Goal: Task Accomplishment & Management: Use online tool/utility

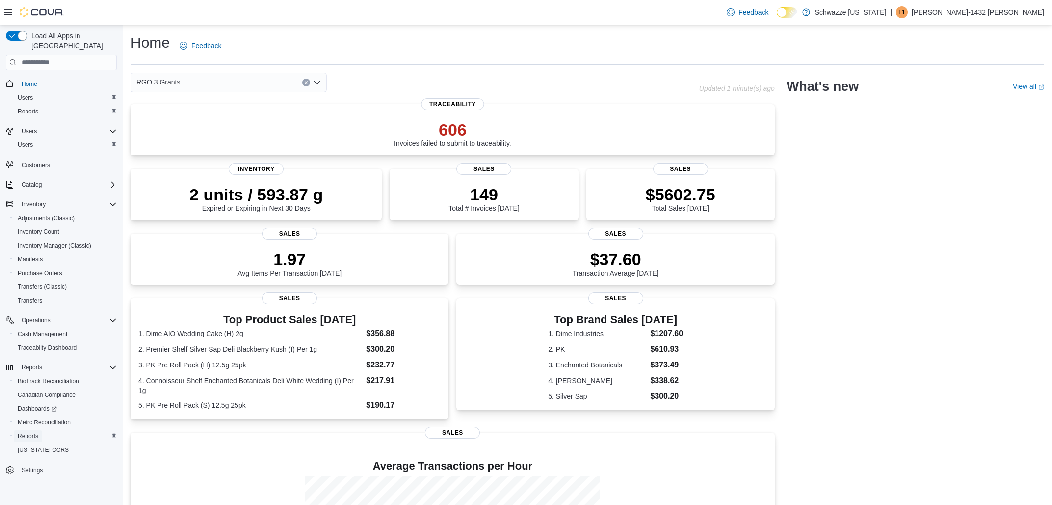
click at [25, 432] on span "Reports" at bounding box center [28, 436] width 21 height 8
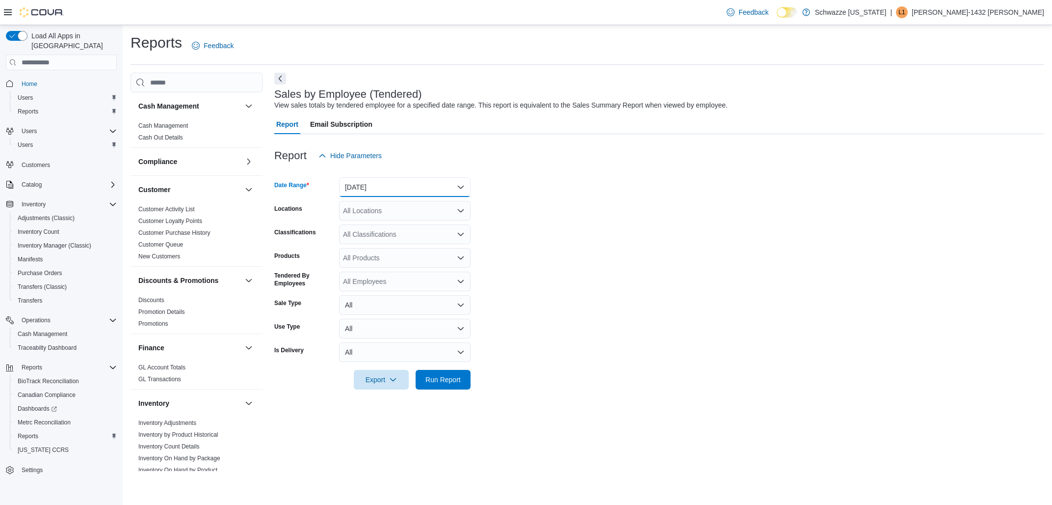
click at [372, 191] on button "[DATE]" at bounding box center [405, 187] width 132 height 20
click at [367, 231] on span "[DATE]" at bounding box center [411, 226] width 112 height 12
click at [367, 209] on div "All Locations" at bounding box center [405, 211] width 132 height 20
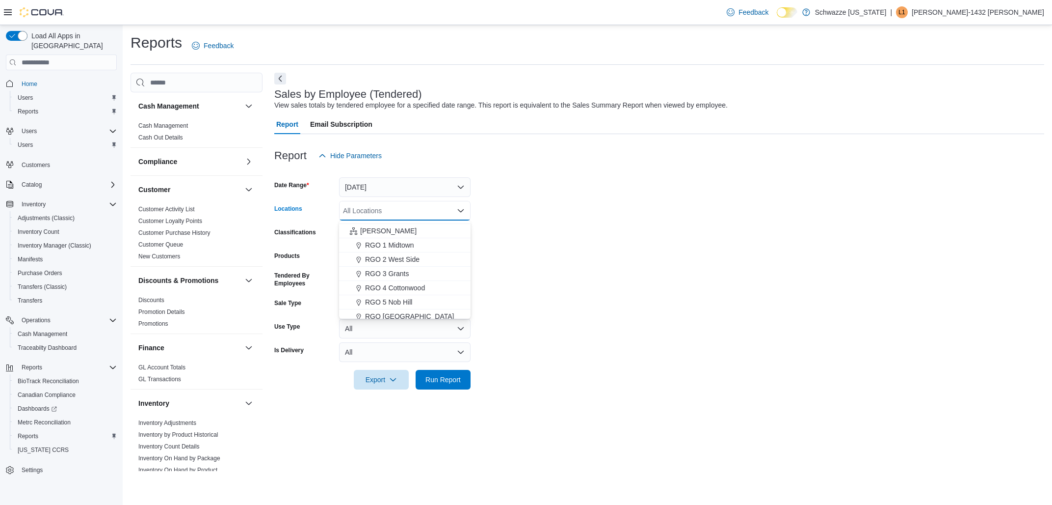
scroll to position [276, 0]
click at [377, 250] on span "RGO 3 Grants" at bounding box center [387, 250] width 44 height 10
click at [751, 217] on form "Date Range [DATE] Locations RGO 3 Grants Combo box. Selected. RGO 3 Grants. Pre…" at bounding box center [659, 277] width 770 height 224
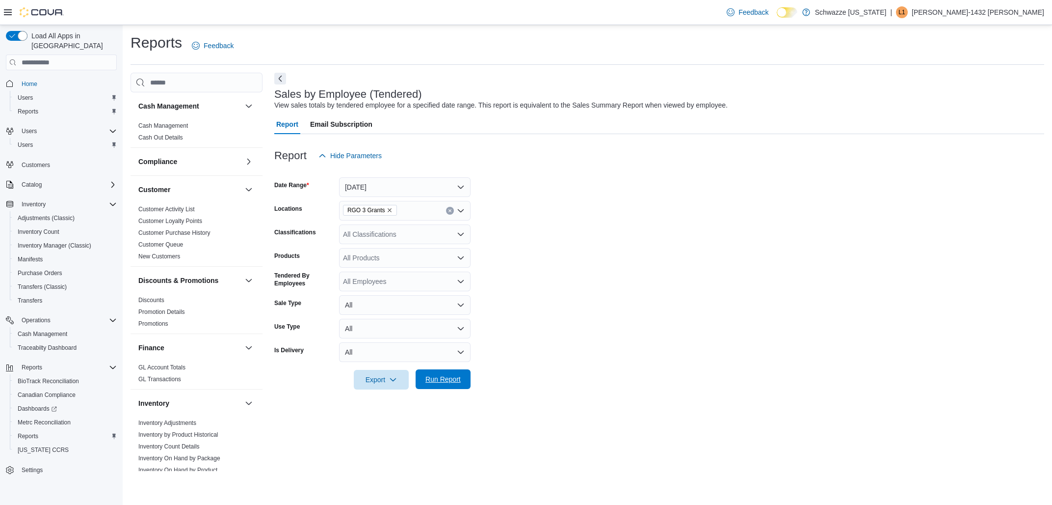
click at [445, 377] on span "Run Report" at bounding box center [443, 379] width 35 height 10
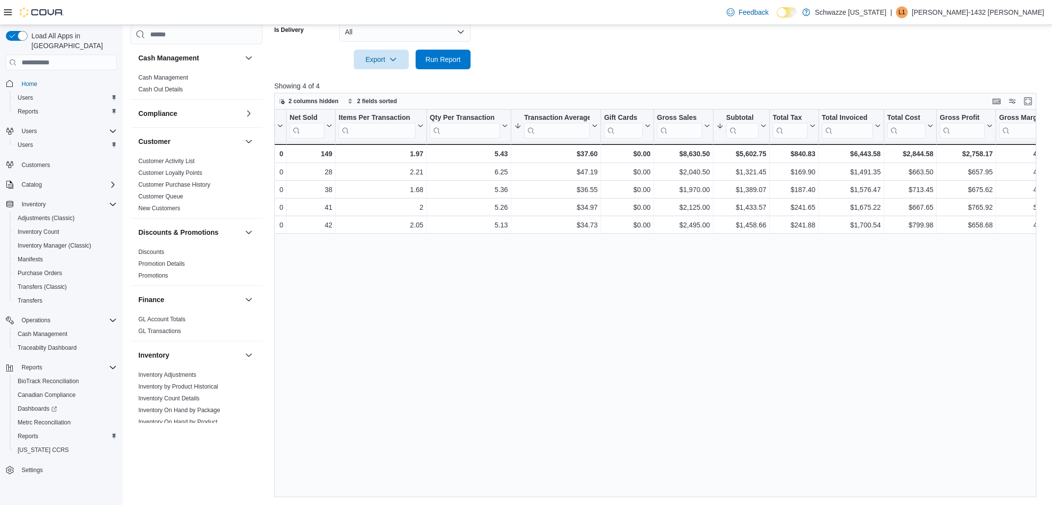
scroll to position [0, 235]
